Goal: Find specific page/section: Find specific page/section

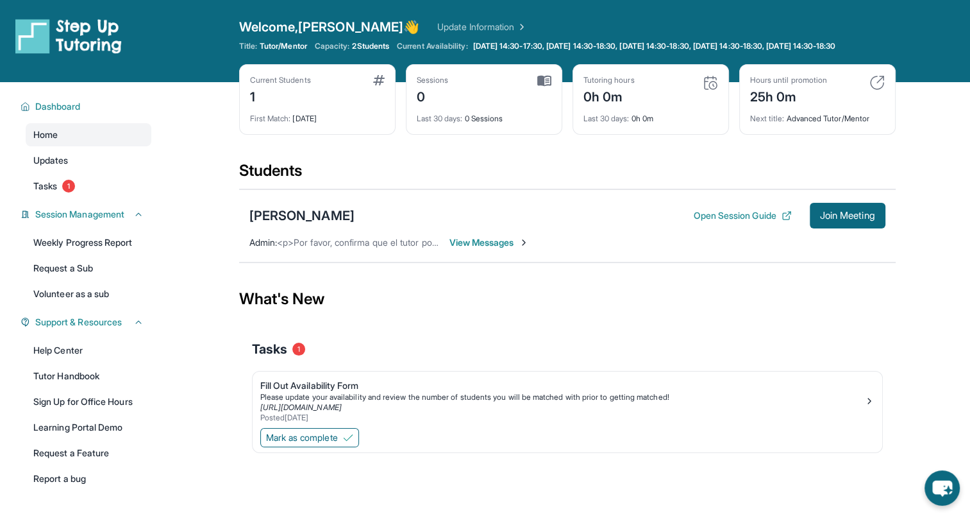
click at [481, 249] on span "View Messages" at bounding box center [490, 242] width 80 height 13
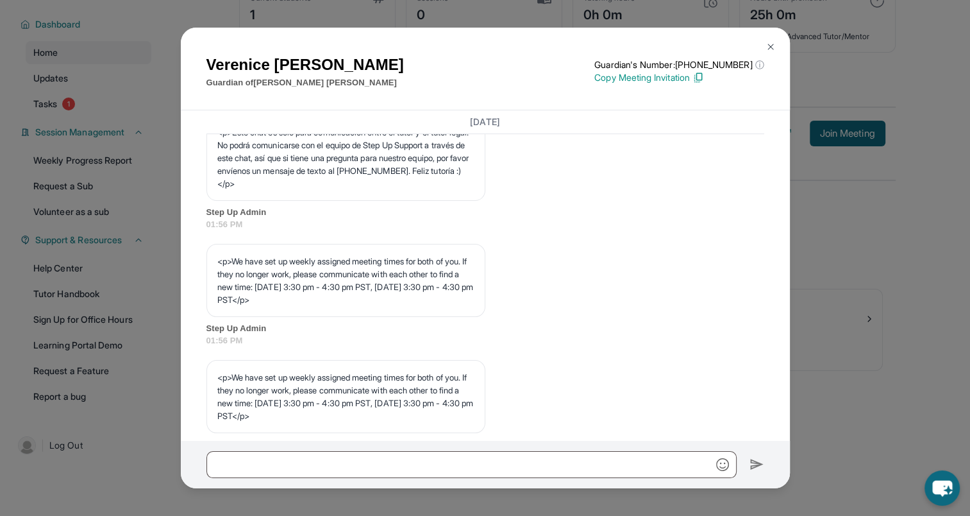
scroll to position [406, 0]
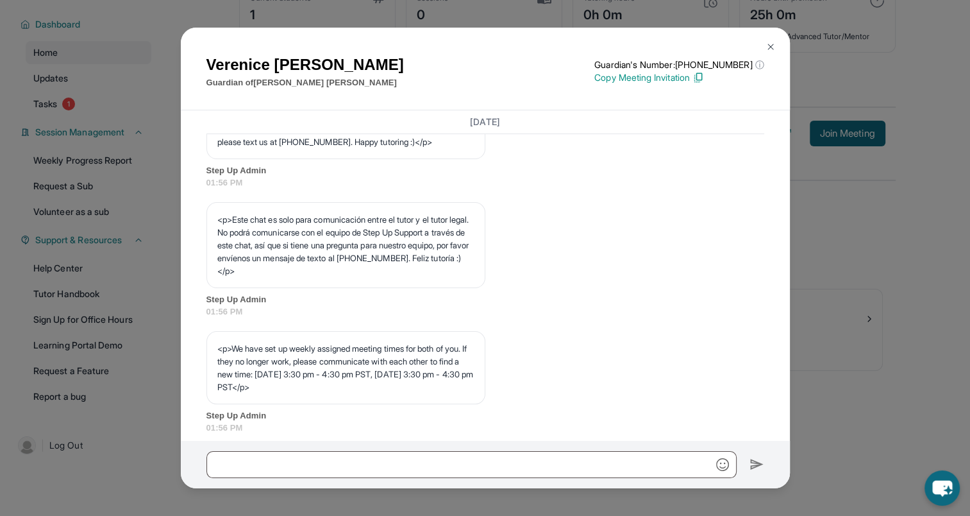
click at [771, 45] on img at bounding box center [771, 47] width 10 height 10
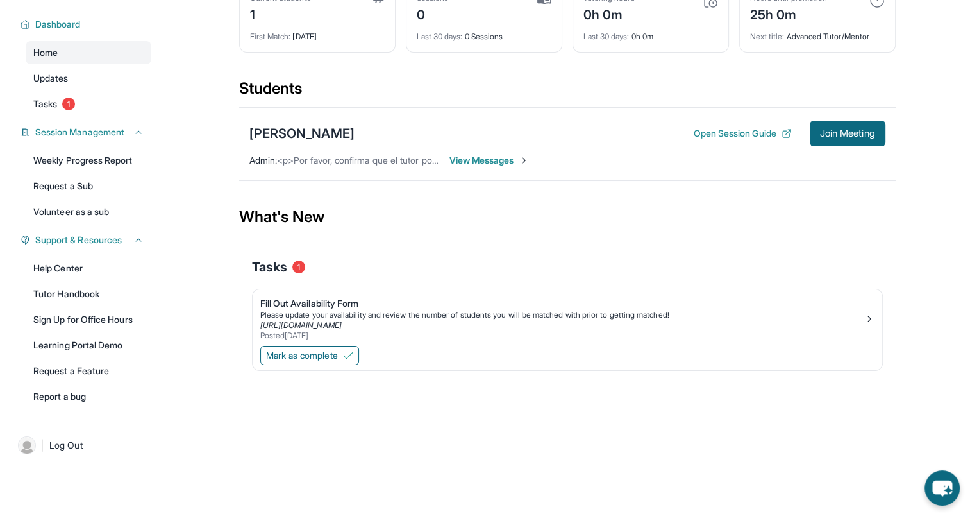
click at [485, 160] on span "View Messages" at bounding box center [490, 160] width 80 height 13
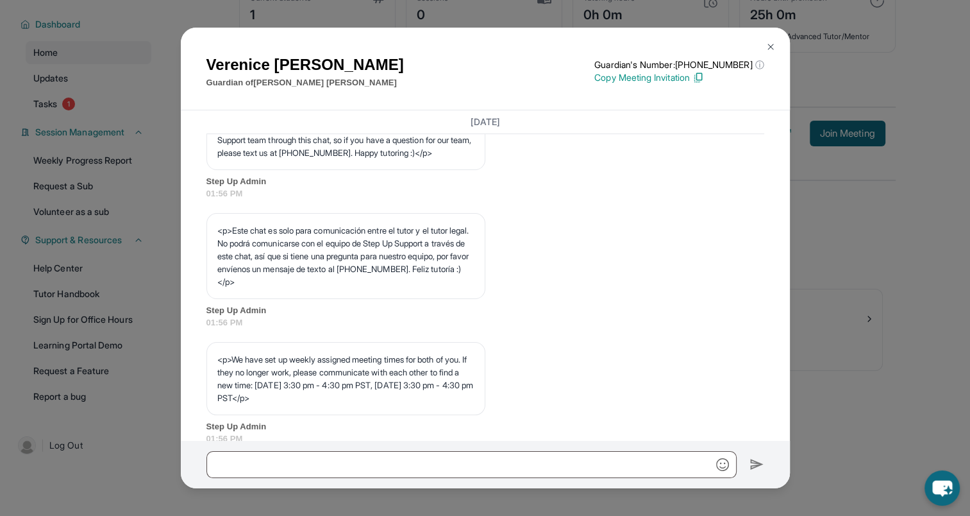
scroll to position [342, 0]
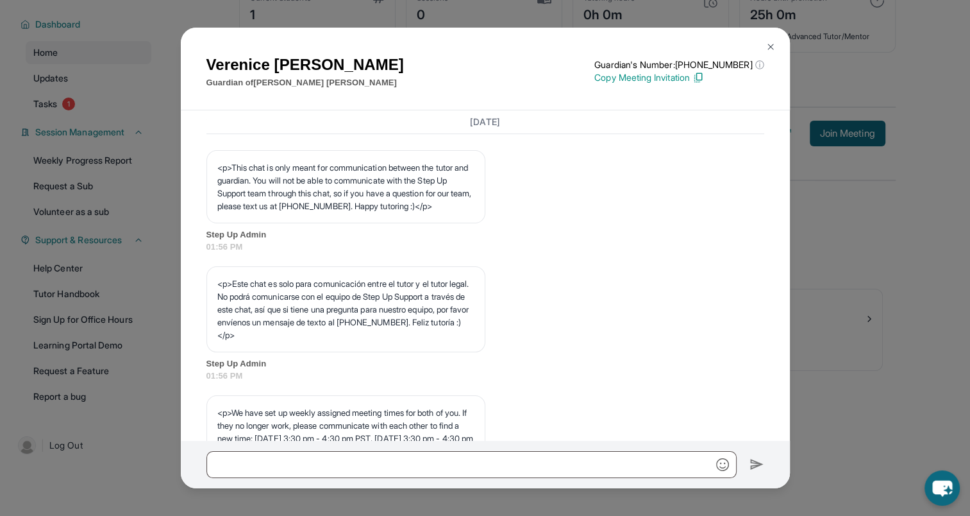
click at [768, 44] on img at bounding box center [771, 47] width 10 height 10
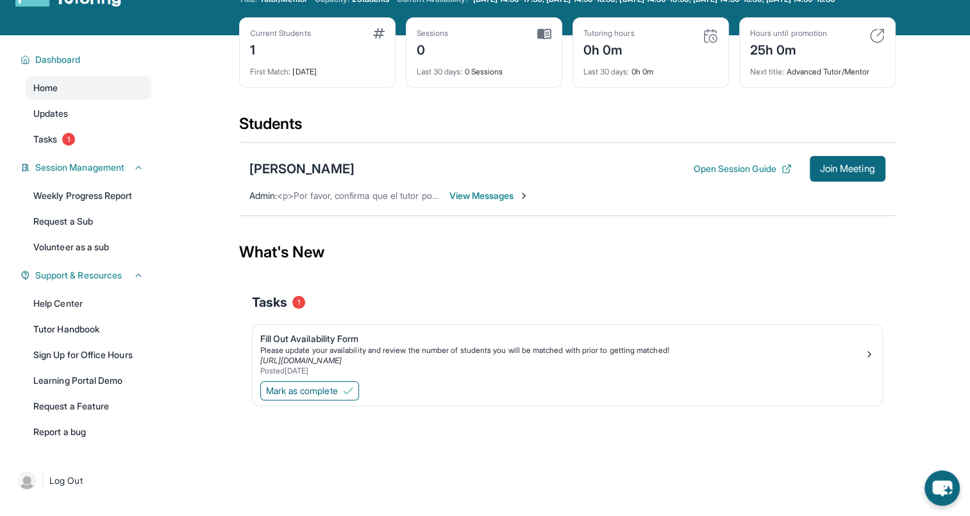
scroll to position [0, 0]
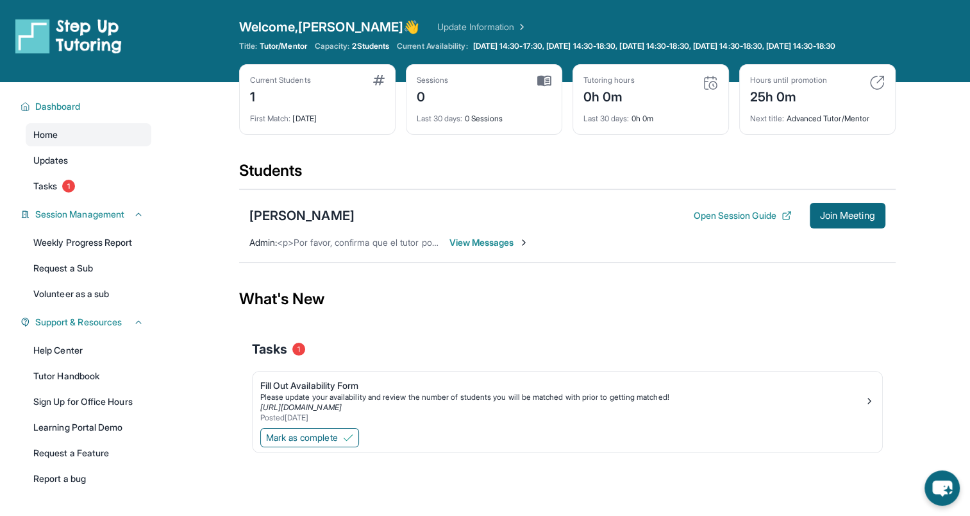
click at [472, 246] on span "View Messages" at bounding box center [490, 242] width 80 height 13
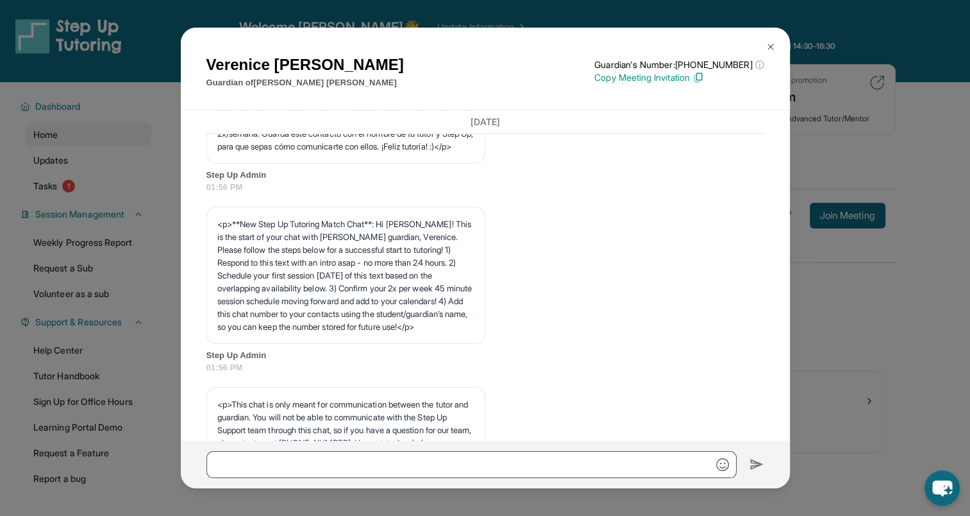
scroll to position [85, 0]
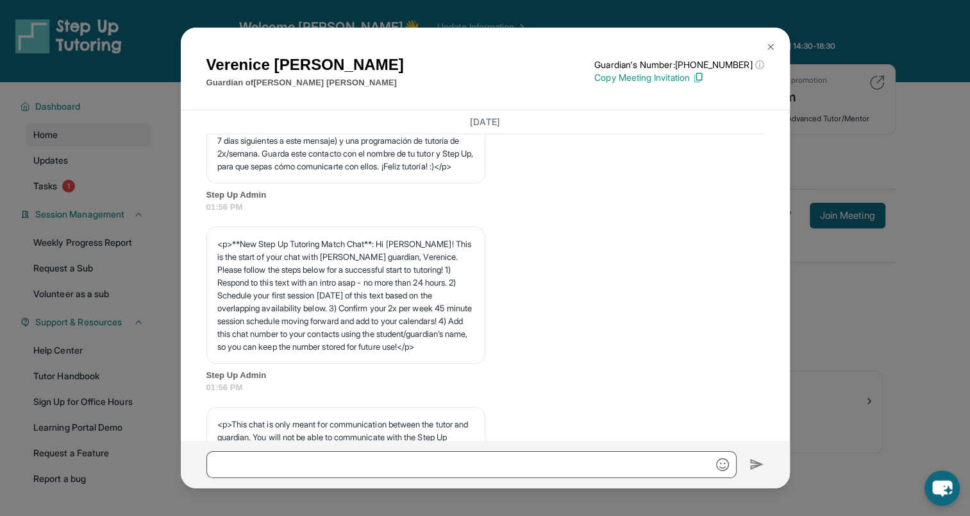
click at [771, 43] on img at bounding box center [771, 47] width 10 height 10
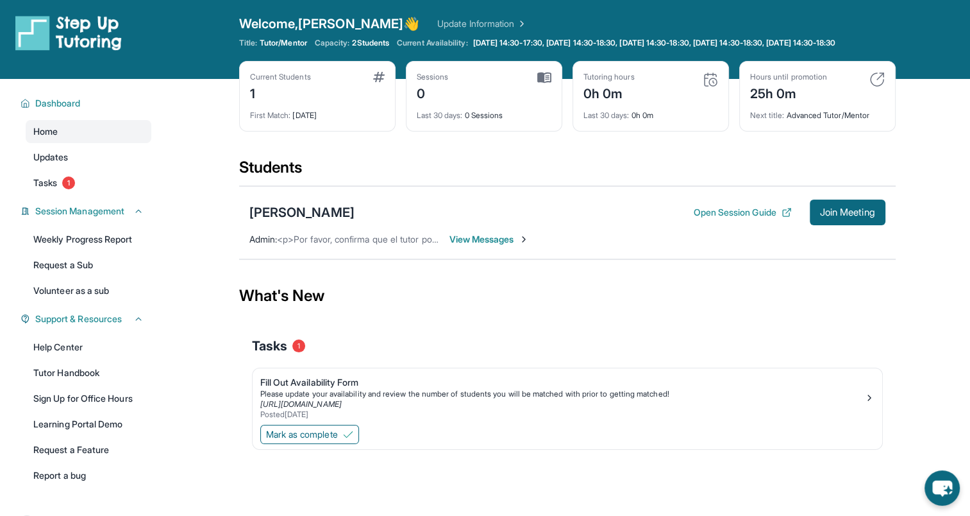
scroll to position [0, 0]
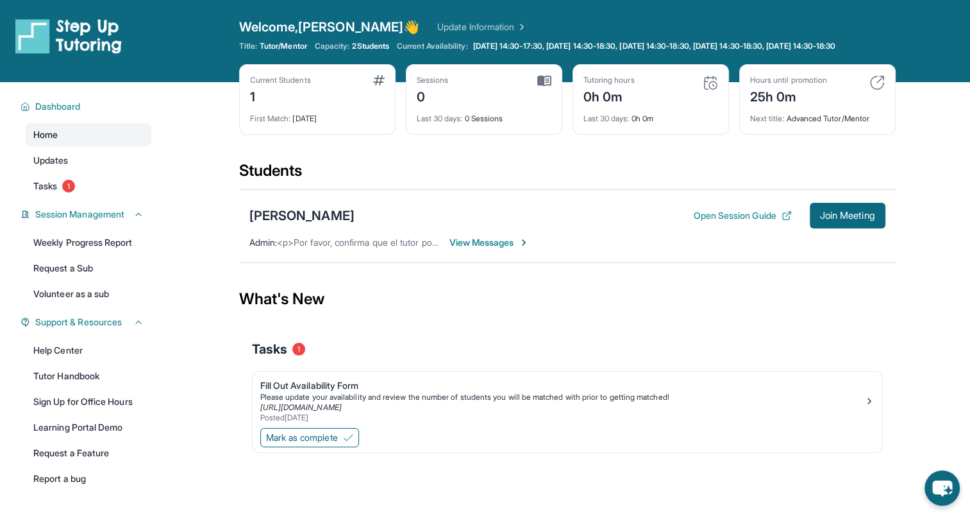
click at [49, 141] on span "Home" at bounding box center [45, 134] width 24 height 13
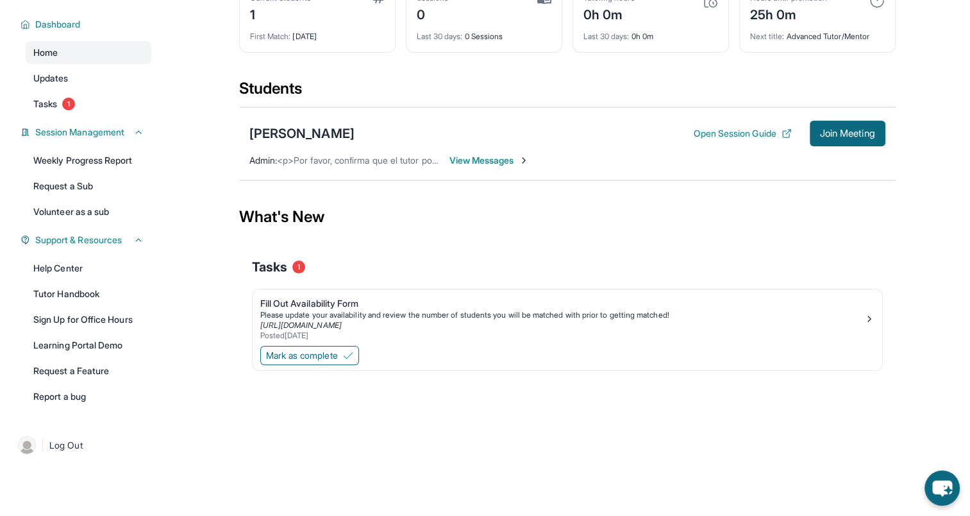
scroll to position [92, 0]
click at [44, 102] on span "Tasks" at bounding box center [45, 103] width 24 height 13
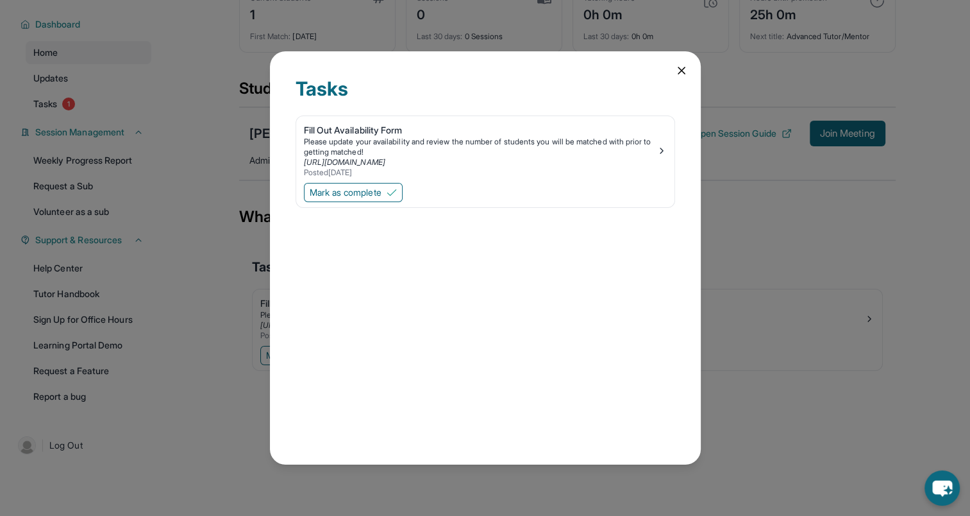
click at [677, 72] on icon at bounding box center [681, 70] width 13 height 13
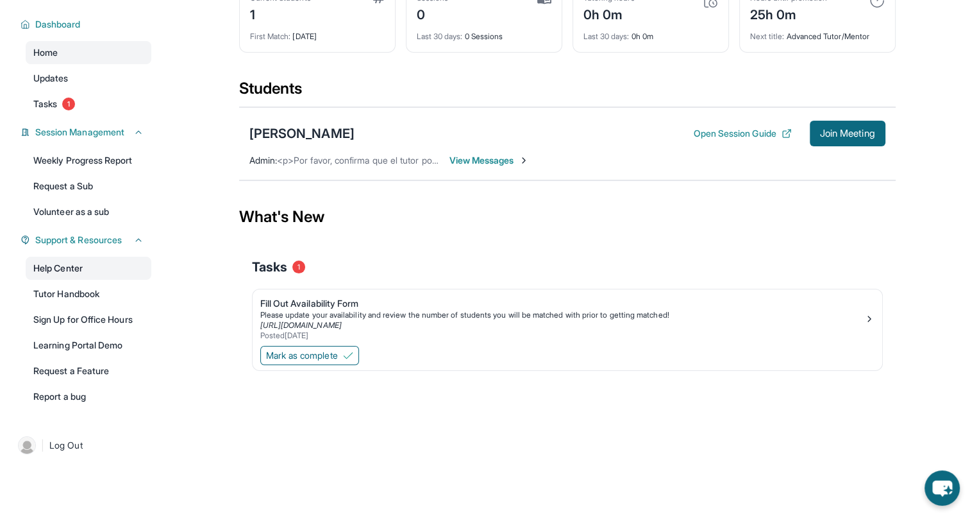
click at [58, 262] on link "Help Center" at bounding box center [89, 267] width 126 height 23
